Goal: Task Accomplishment & Management: Complete application form

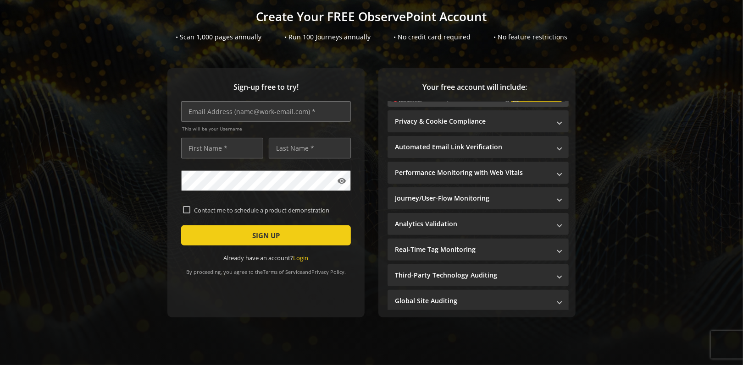
scroll to position [62, 0]
click at [228, 104] on input "text" at bounding box center [266, 111] width 170 height 21
type input "[EMAIL_ADDRESS][DOMAIN_NAME]"
type input "Lucrotec"
type input "Payments"
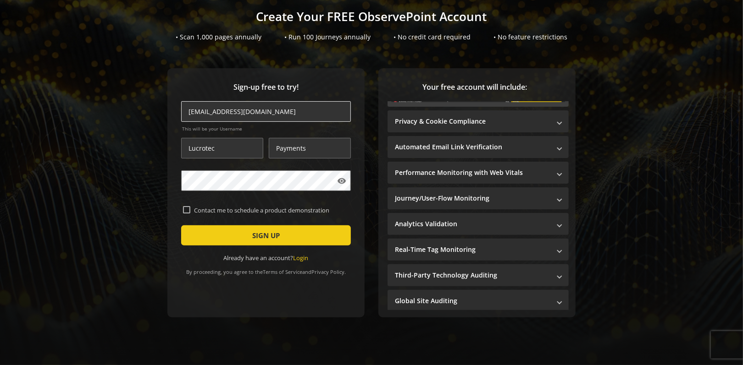
type input "[EMAIL_ADDRESS][DOMAIN_NAME]"
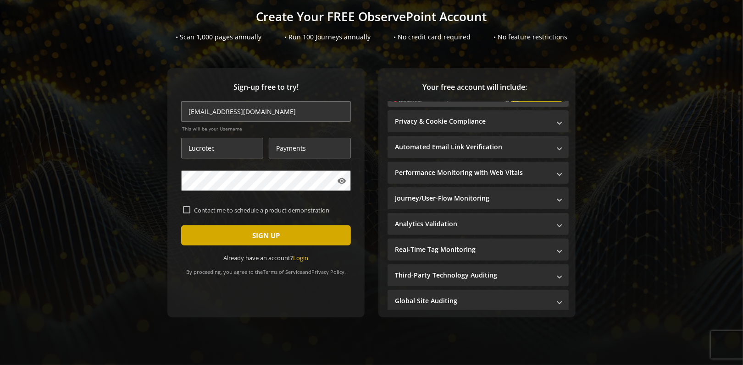
click at [262, 238] on span "SIGN UP" at bounding box center [266, 235] width 28 height 17
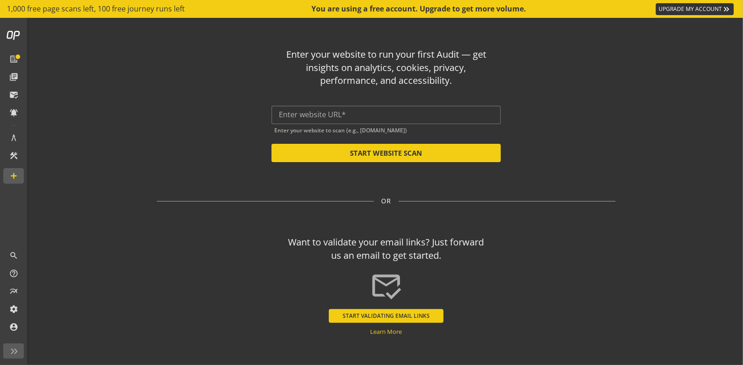
scroll to position [11, 0]
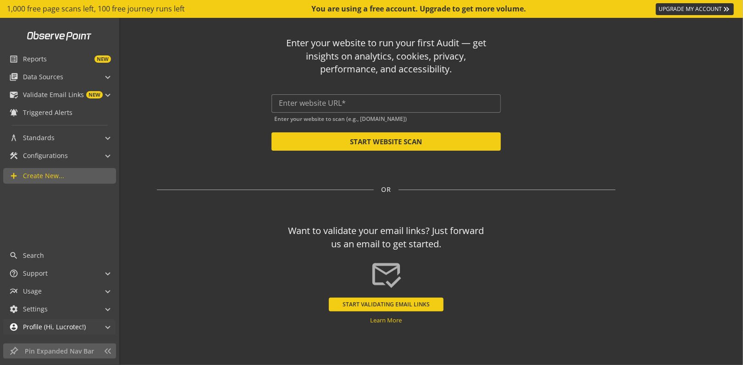
click at [110, 328] on mat-expansion-panel-header "account_circle Profile (Hi, Lucrotec!)" at bounding box center [59, 328] width 112 height 16
